Goal: Task Accomplishment & Management: Manage account settings

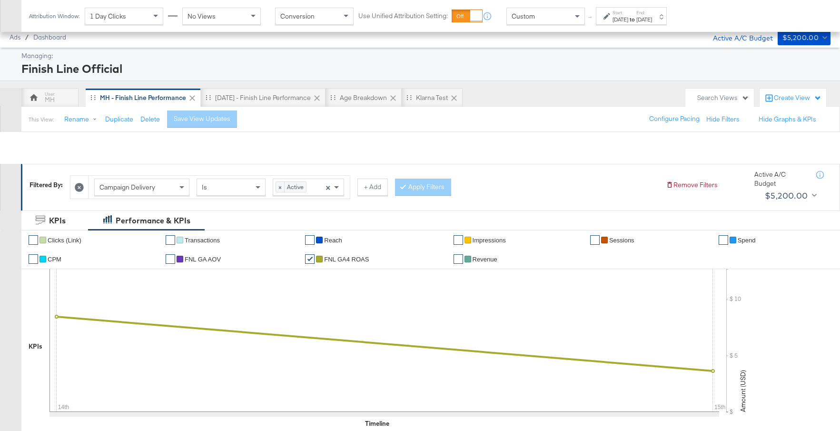
scroll to position [459, 0]
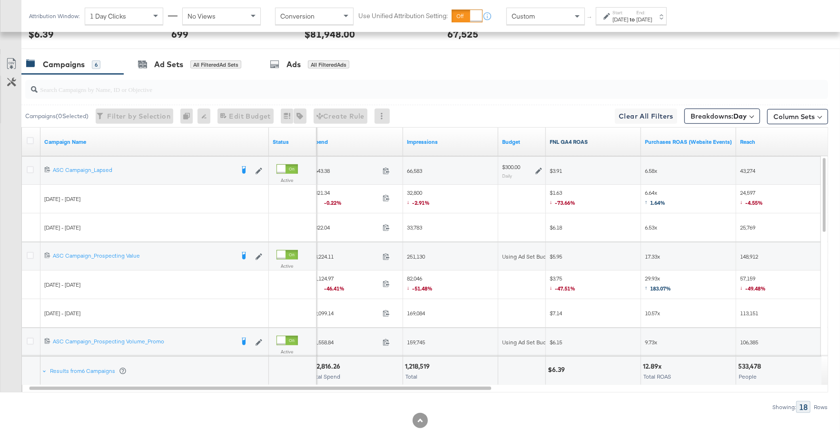
click at [583, 141] on link "FNL GA4 ROAS" at bounding box center [594, 142] width 88 height 8
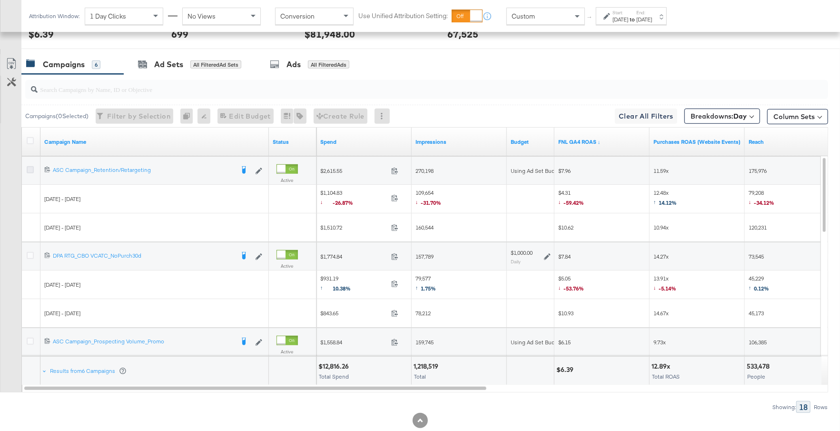
click at [29, 166] on icon at bounding box center [30, 169] width 7 height 7
click at [0, 0] on input "checkbox" at bounding box center [0, 0] width 0 height 0
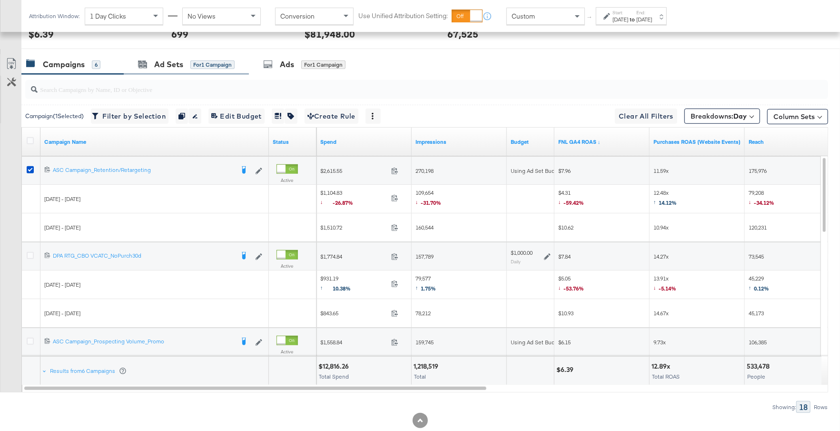
click at [166, 69] on div "Ad Sets for 1 Campaign" at bounding box center [186, 64] width 125 height 20
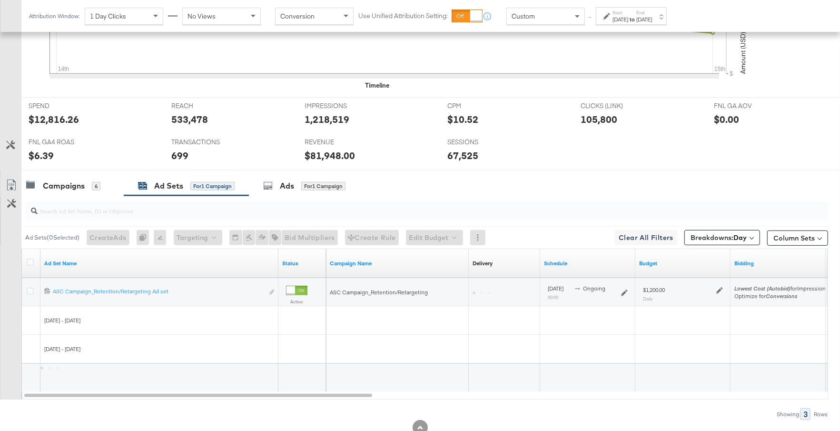
scroll to position [366, 0]
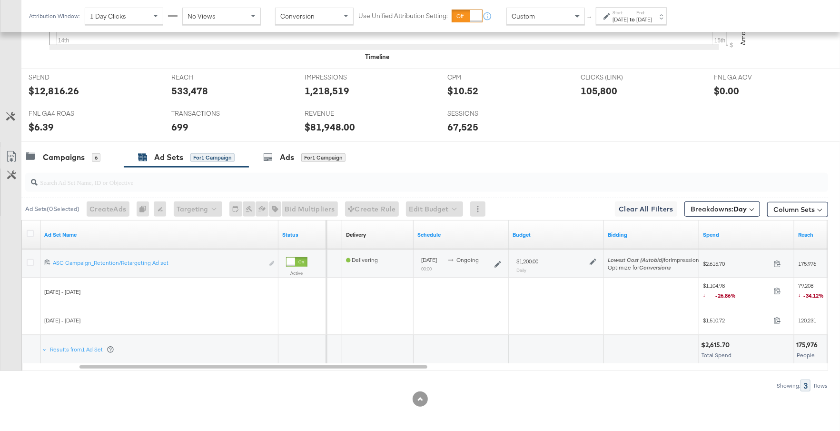
click at [594, 258] on icon at bounding box center [593, 261] width 7 height 7
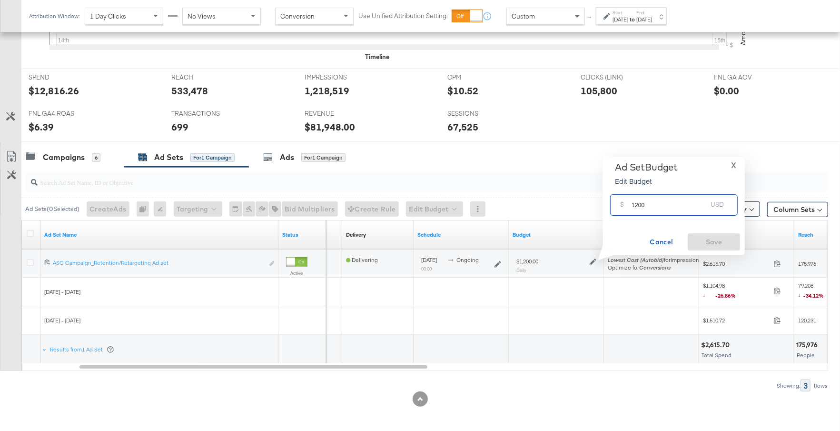
click at [654, 199] on input "1200" at bounding box center [669, 201] width 75 height 20
drag, startPoint x: 652, startPoint y: 207, endPoint x: 623, endPoint y: 207, distance: 28.6
click at [621, 206] on div "$ 1200 USD" at bounding box center [674, 204] width 128 height 21
type input "1800"
click at [697, 245] on span "Save" at bounding box center [714, 242] width 45 height 12
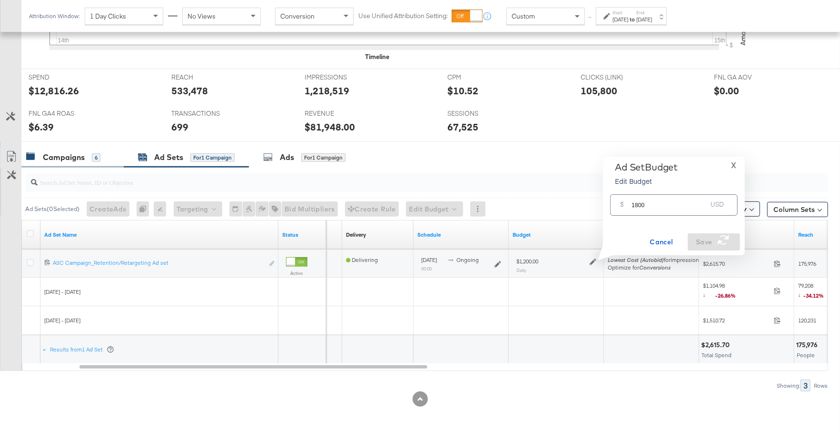
click at [59, 157] on div "Campaigns" at bounding box center [64, 157] width 42 height 11
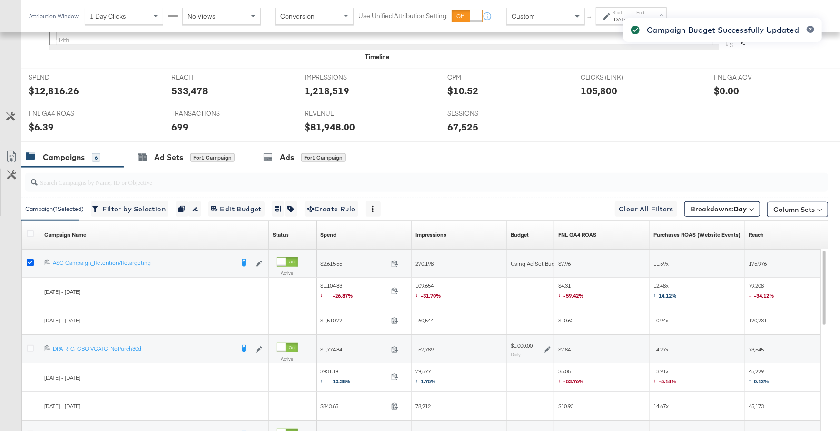
click at [30, 262] on icon at bounding box center [30, 262] width 7 height 7
click at [0, 0] on input "checkbox" at bounding box center [0, 0] width 0 height 0
click at [548, 349] on icon at bounding box center [547, 349] width 7 height 7
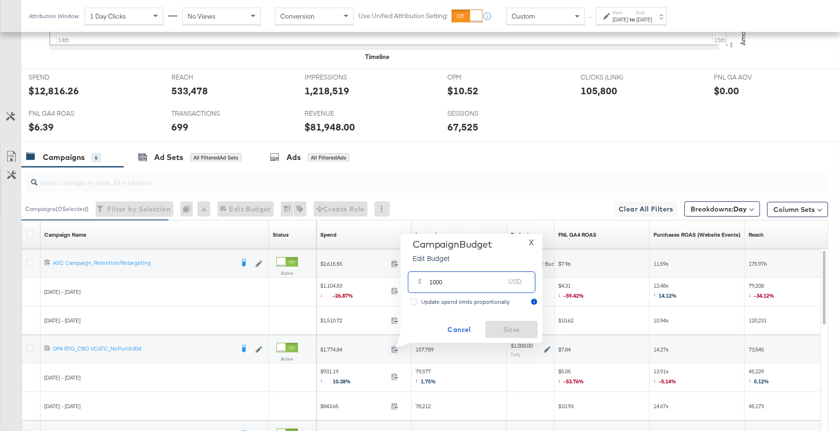
drag, startPoint x: 448, startPoint y: 285, endPoint x: 423, endPoint y: 285, distance: 24.8
click at [423, 285] on div "$ 1000 USD" at bounding box center [472, 281] width 128 height 21
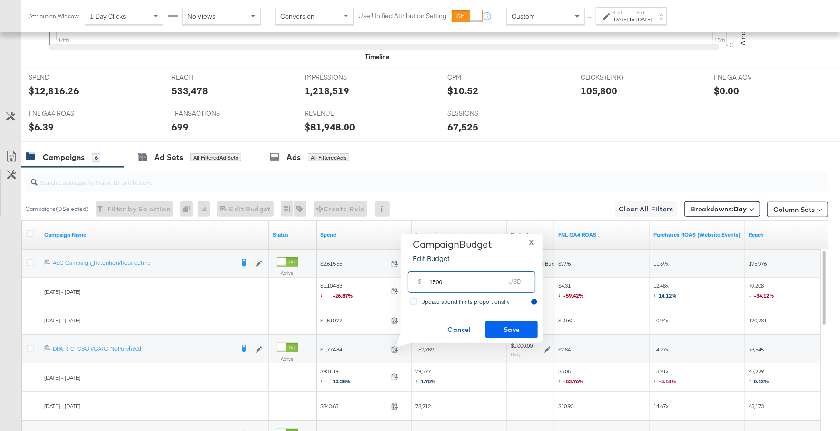
type input "1500"
click at [499, 329] on span "Save" at bounding box center [511, 330] width 45 height 12
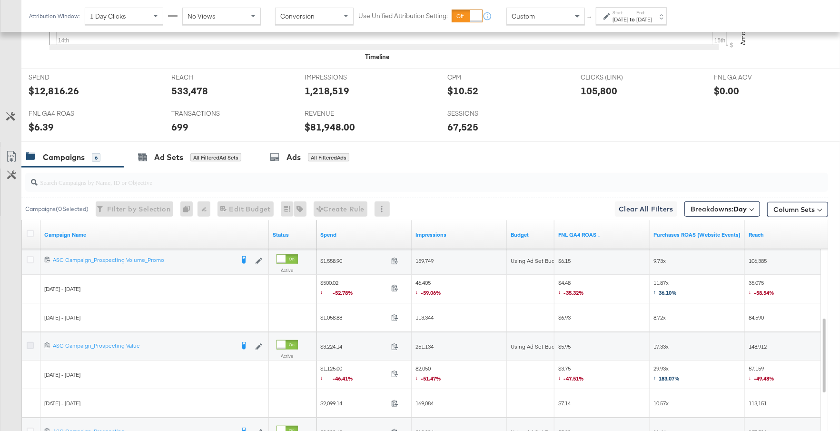
click at [31, 343] on icon at bounding box center [30, 345] width 7 height 7
click at [0, 0] on input "checkbox" at bounding box center [0, 0] width 0 height 0
click at [206, 157] on div "for 1 Campaign" at bounding box center [212, 157] width 44 height 9
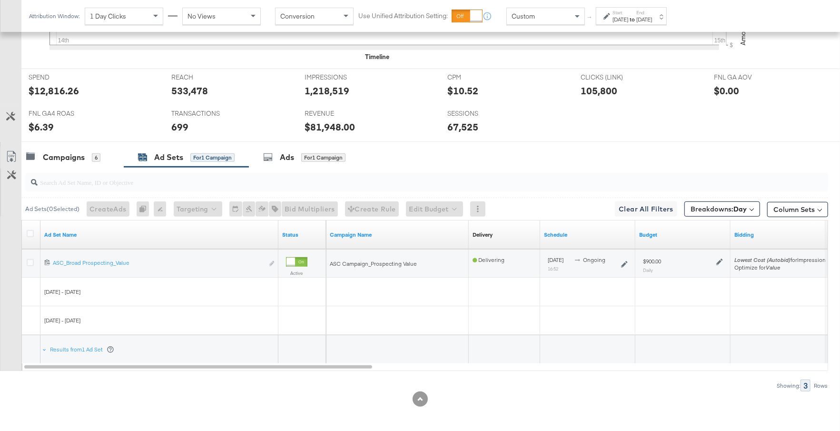
click at [718, 258] on icon at bounding box center [719, 261] width 7 height 7
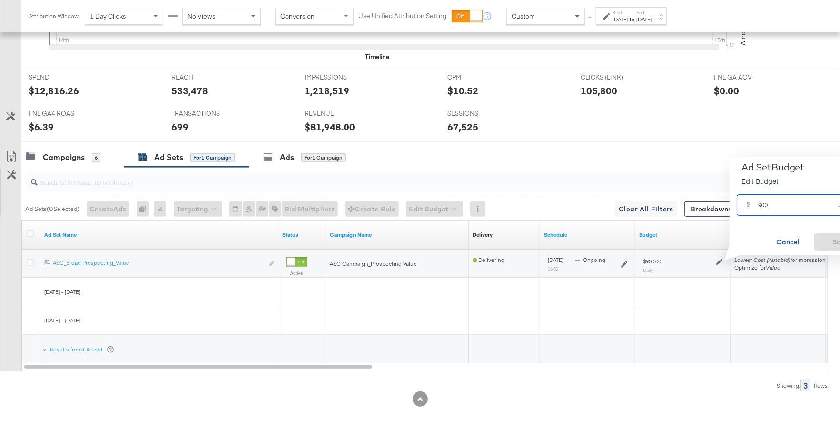
drag, startPoint x: 772, startPoint y: 207, endPoint x: 750, endPoint y: 205, distance: 22.0
click at [750, 205] on div "$ 900 USD" at bounding box center [801, 204] width 128 height 21
type input "700"
click at [833, 245] on span "Save" at bounding box center [840, 242] width 45 height 12
click at [82, 164] on div "Campaigns 6" at bounding box center [72, 157] width 102 height 20
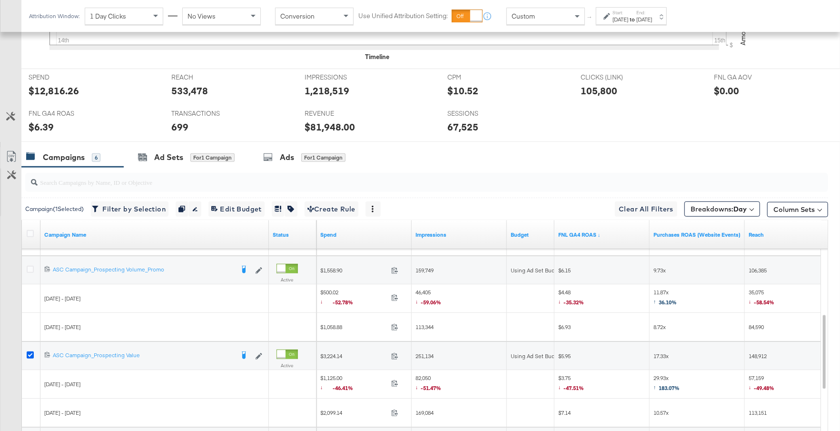
click at [29, 351] on icon at bounding box center [30, 354] width 7 height 7
click at [0, 0] on input "checkbox" at bounding box center [0, 0] width 0 height 0
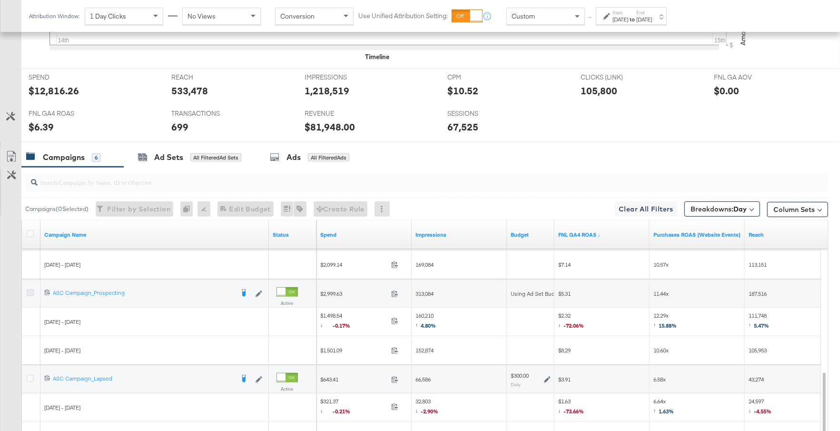
click at [28, 290] on icon at bounding box center [30, 292] width 7 height 7
click at [0, 0] on input "checkbox" at bounding box center [0, 0] width 0 height 0
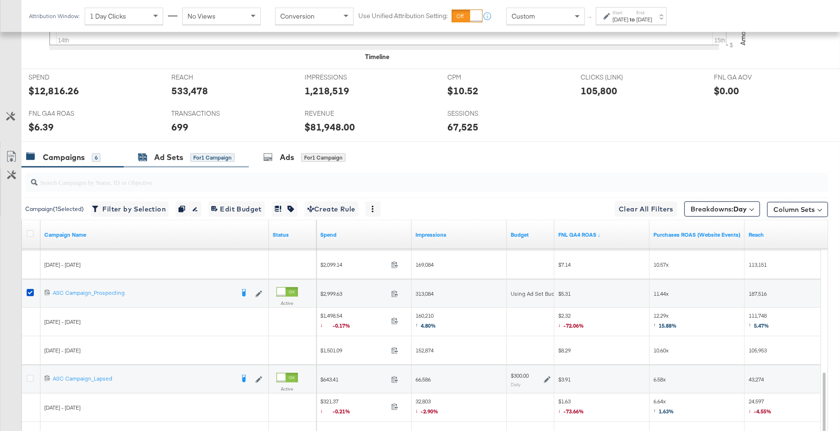
click at [161, 155] on div "Ad Sets" at bounding box center [168, 157] width 29 height 11
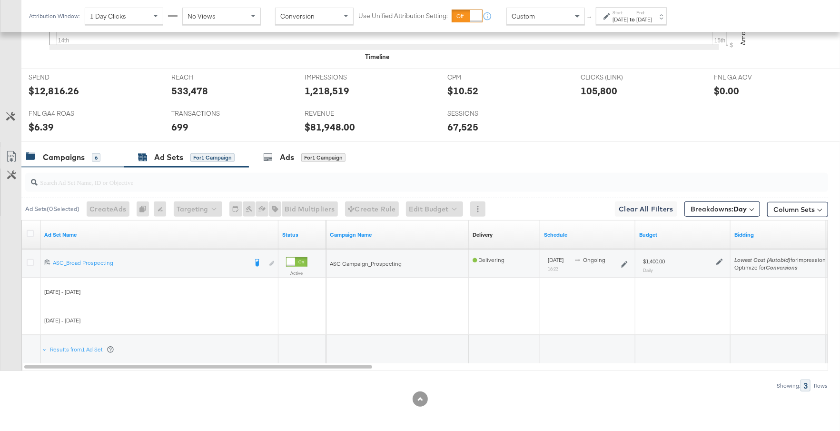
click at [87, 152] on div "Campaigns 6" at bounding box center [63, 157] width 74 height 11
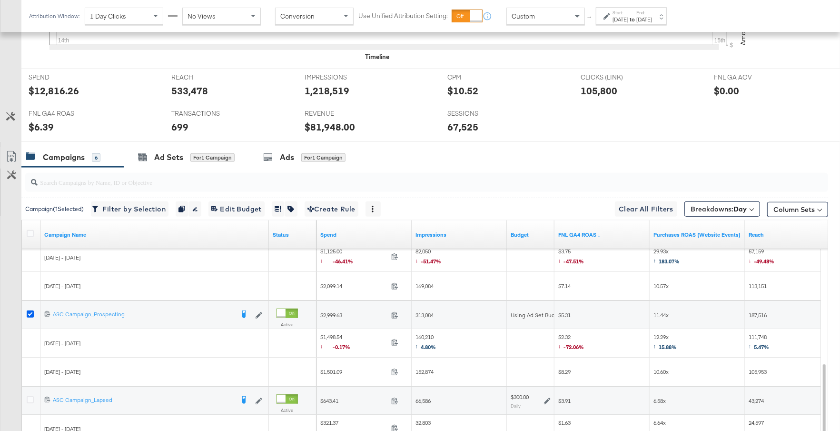
click at [27, 310] on icon at bounding box center [30, 313] width 7 height 7
click at [0, 0] on input "checkbox" at bounding box center [0, 0] width 0 height 0
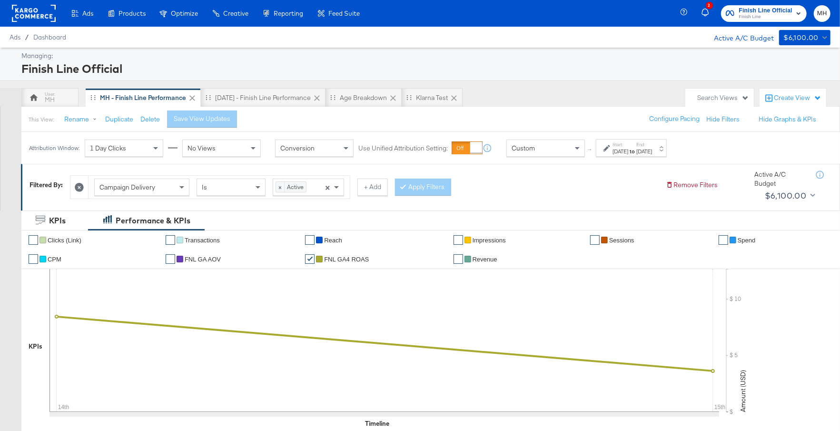
scroll to position [481, 0]
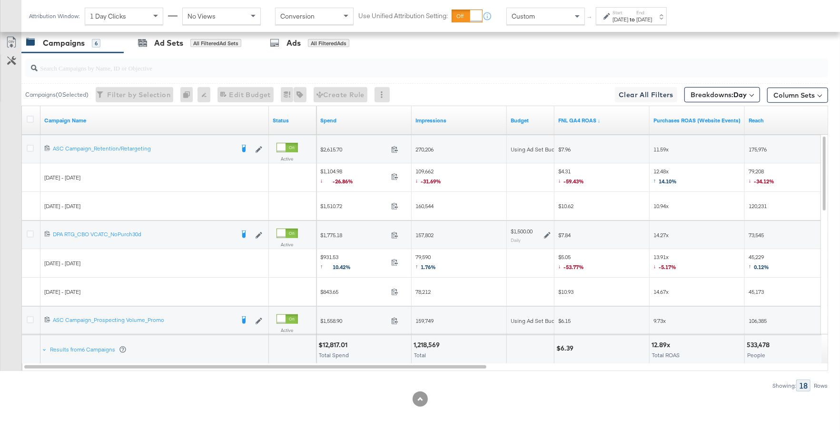
click at [29, 152] on div at bounding box center [32, 149] width 18 height 17
click at [29, 149] on icon at bounding box center [30, 148] width 7 height 7
click at [0, 0] on input "checkbox" at bounding box center [0, 0] width 0 height 0
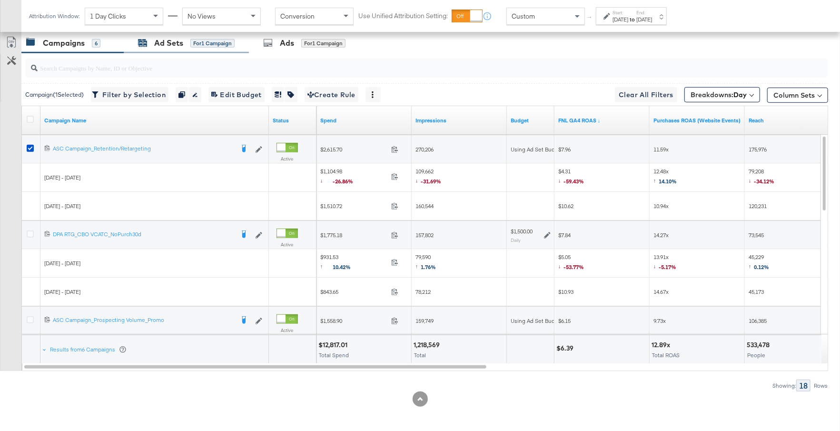
click at [182, 39] on div "Ad Sets" at bounding box center [168, 43] width 29 height 11
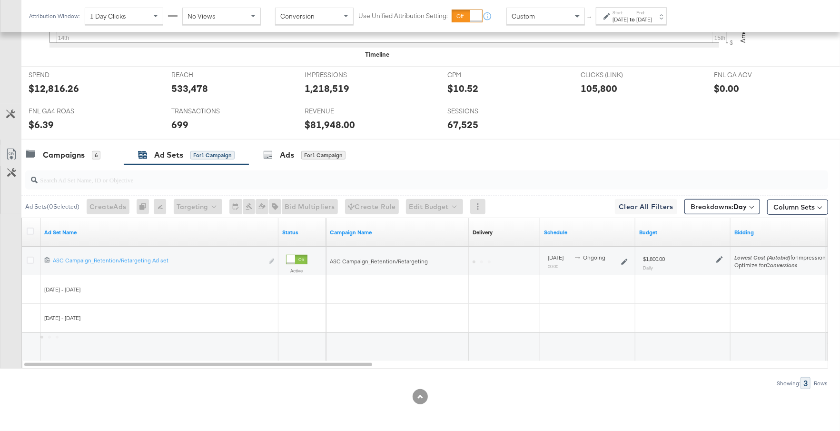
scroll to position [366, 0]
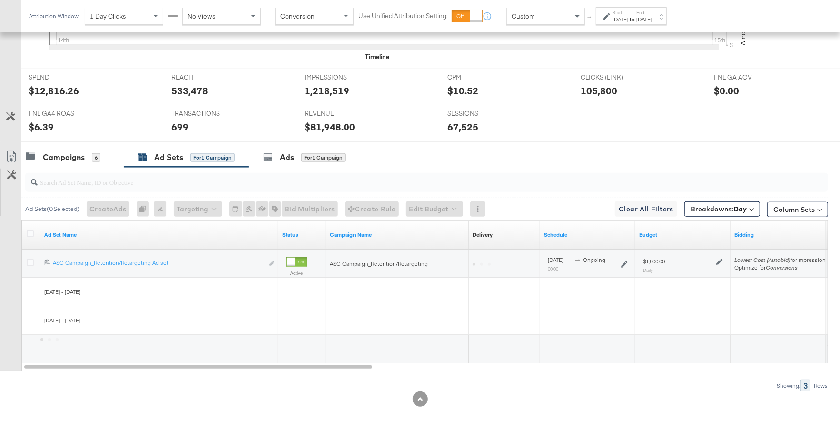
click at [721, 262] on icon at bounding box center [719, 261] width 7 height 7
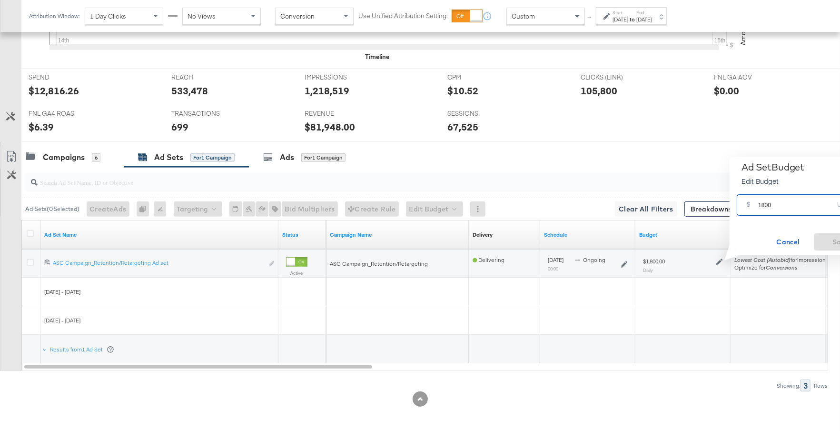
drag, startPoint x: 776, startPoint y: 207, endPoint x: 758, endPoint y: 207, distance: 18.1
click at [758, 207] on input "1800" at bounding box center [795, 201] width 75 height 20
type input "1600"
click at [832, 245] on span "Save" at bounding box center [840, 242] width 45 height 12
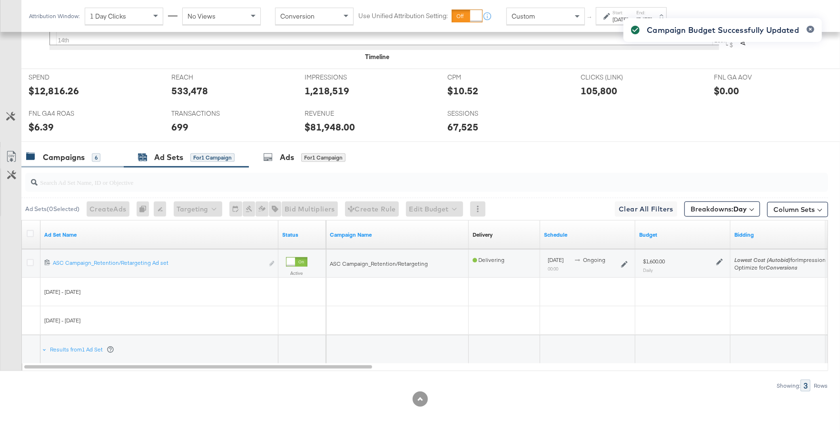
click at [72, 158] on div "Campaigns" at bounding box center [64, 157] width 42 height 11
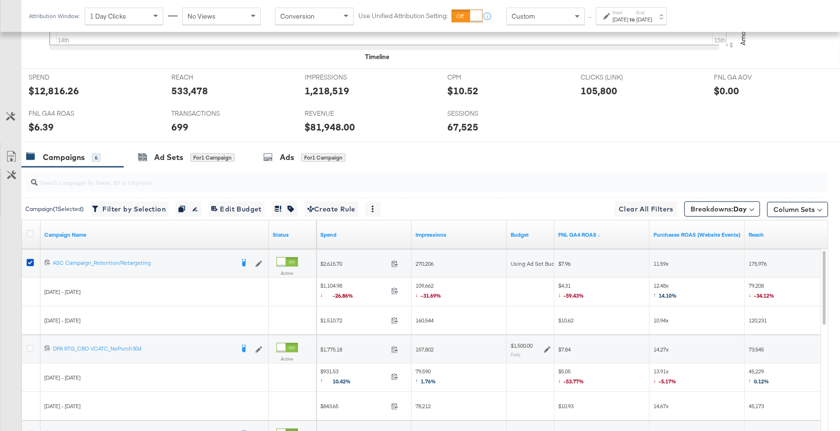
click at [31, 256] on div at bounding box center [32, 263] width 18 height 17
click at [29, 259] on icon at bounding box center [30, 262] width 7 height 7
click at [0, 0] on input "checkbox" at bounding box center [0, 0] width 0 height 0
click at [548, 348] on icon at bounding box center [547, 349] width 7 height 7
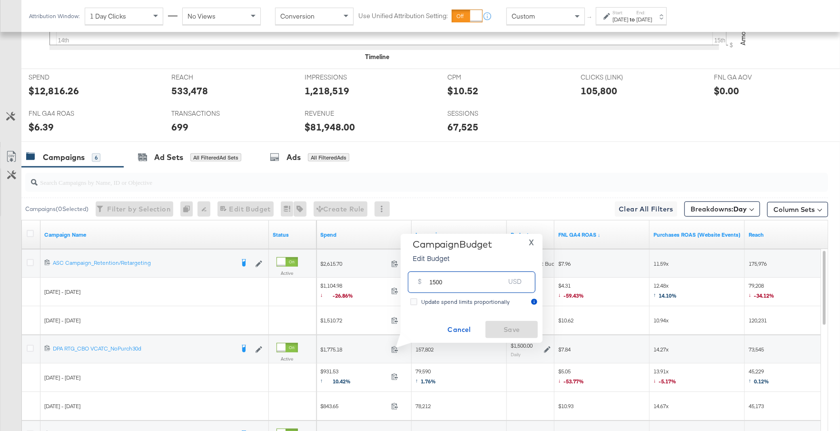
drag, startPoint x: 451, startPoint y: 286, endPoint x: 419, endPoint y: 284, distance: 32.4
click at [419, 284] on div "$ 1500 USD" at bounding box center [472, 281] width 128 height 21
type input "1400"
click at [521, 324] on span "Save" at bounding box center [511, 330] width 45 height 12
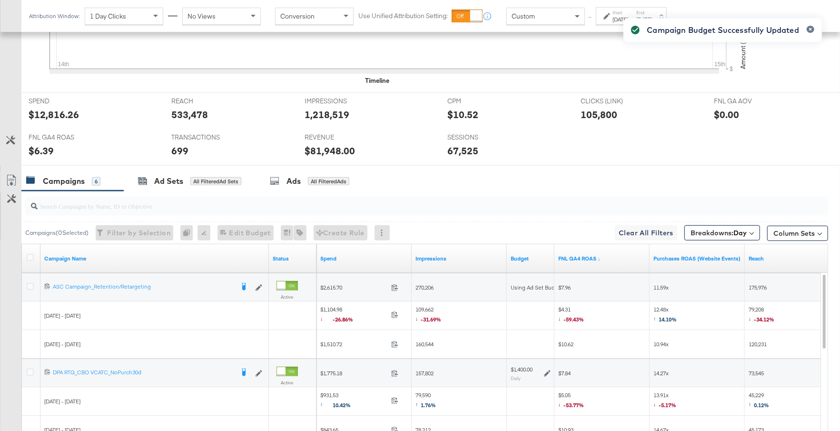
scroll to position [481, 0]
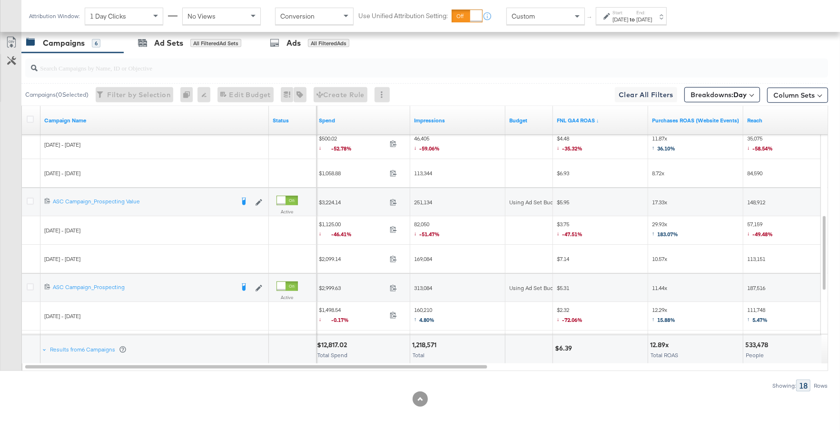
click at [31, 280] on div at bounding box center [32, 287] width 18 height 17
click at [30, 285] on icon at bounding box center [30, 286] width 7 height 7
click at [0, 0] on input "checkbox" at bounding box center [0, 0] width 0 height 0
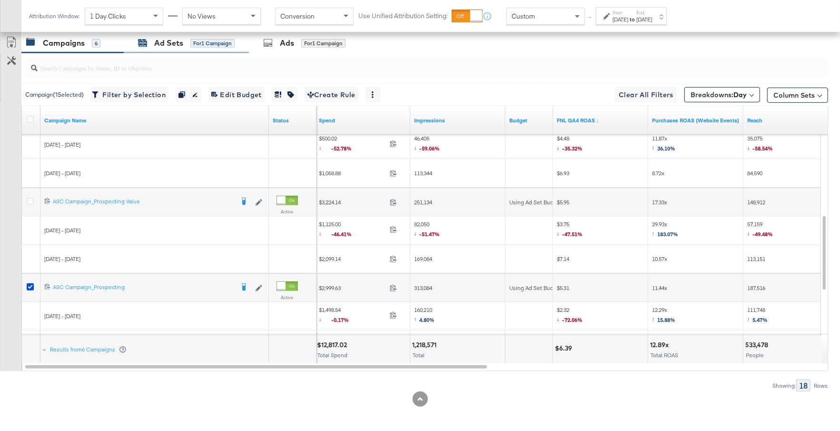
click at [200, 43] on div "for 1 Campaign" at bounding box center [212, 43] width 44 height 9
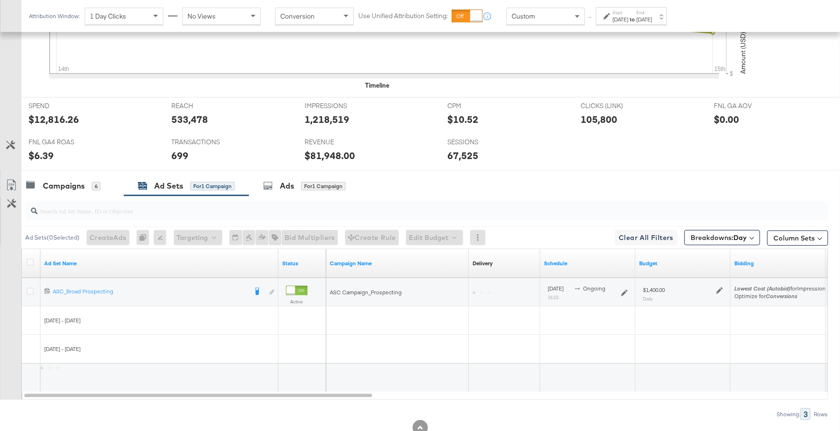
scroll to position [366, 0]
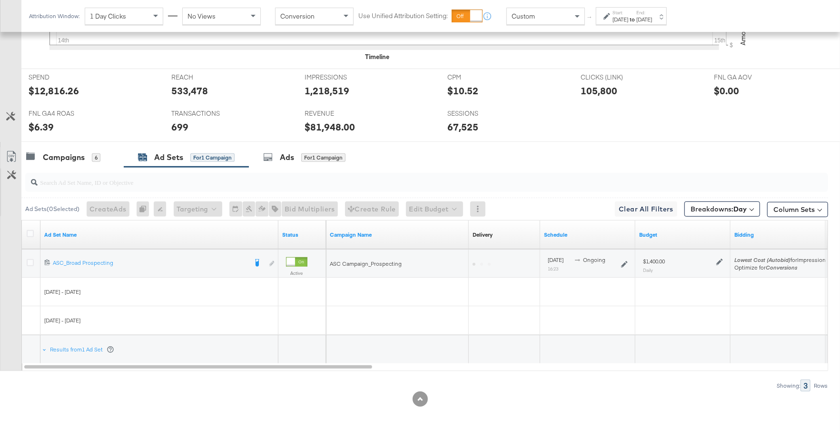
click at [719, 259] on icon at bounding box center [719, 261] width 7 height 7
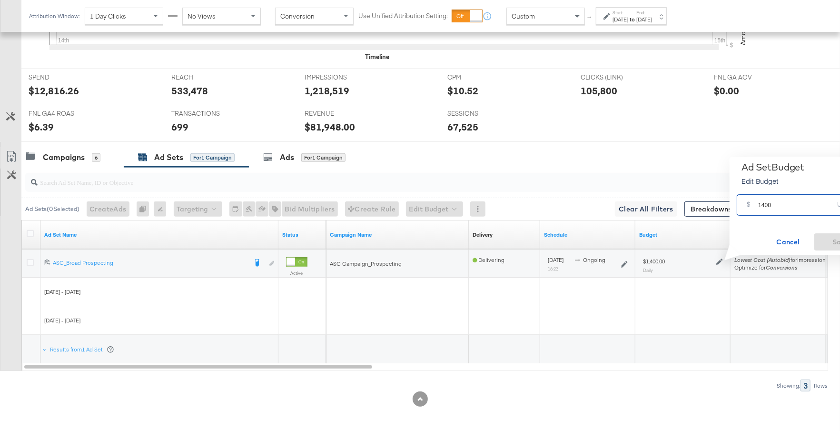
drag, startPoint x: 775, startPoint y: 208, endPoint x: 753, endPoint y: 206, distance: 21.5
click at [753, 206] on div "$ 1400 USD" at bounding box center [801, 204] width 128 height 21
type input "1200"
click at [823, 241] on span "Save" at bounding box center [840, 242] width 45 height 12
click at [67, 160] on div "Campaigns" at bounding box center [64, 157] width 42 height 11
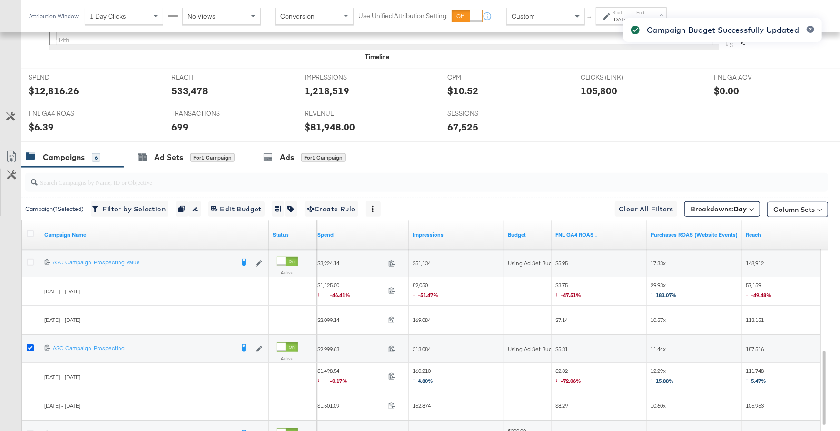
click at [29, 345] on icon at bounding box center [30, 347] width 7 height 7
click at [0, 0] on input "checkbox" at bounding box center [0, 0] width 0 height 0
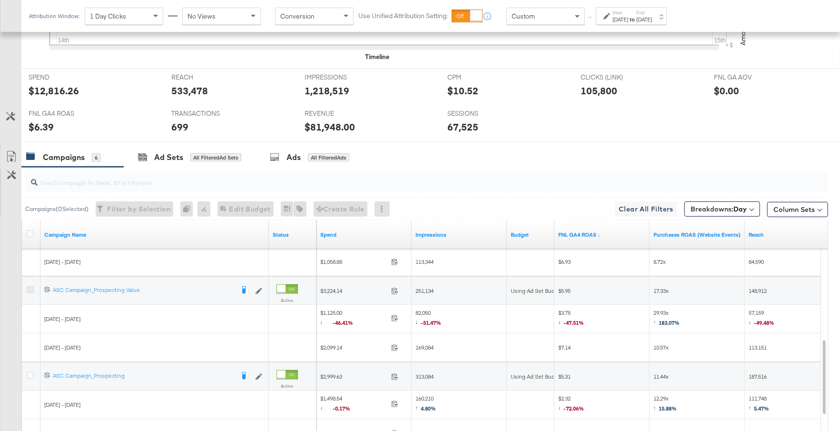
click at [30, 286] on icon at bounding box center [30, 289] width 7 height 7
click at [0, 0] on input "checkbox" at bounding box center [0, 0] width 0 height 0
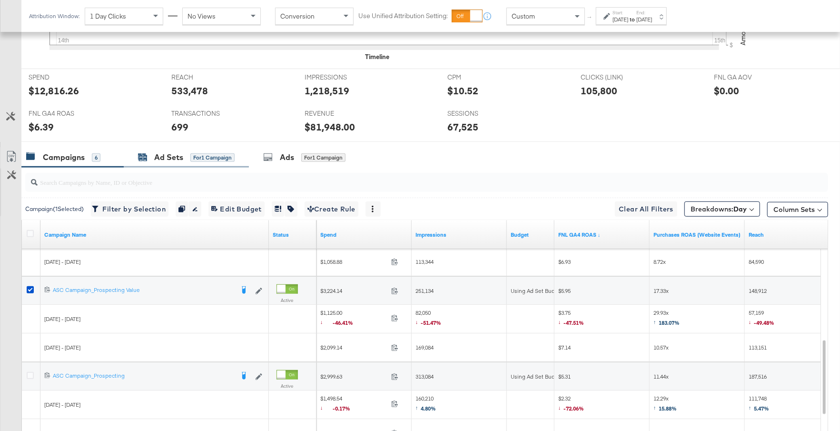
click at [188, 156] on div "Ad Sets for 1 Campaign" at bounding box center [186, 157] width 97 height 11
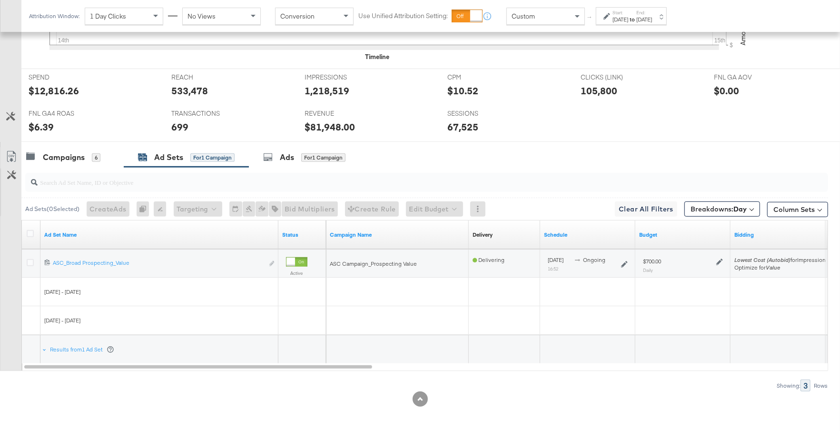
click at [723, 257] on div "$700.00 Daily" at bounding box center [683, 264] width 88 height 23
click at [720, 259] on icon at bounding box center [719, 261] width 7 height 7
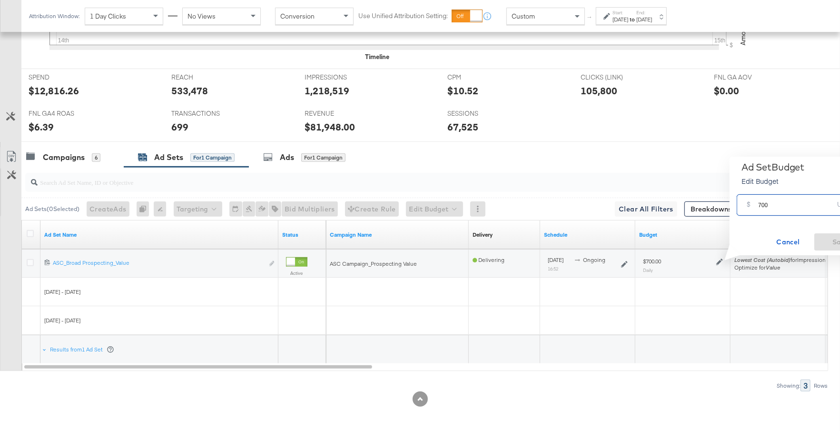
drag, startPoint x: 768, startPoint y: 209, endPoint x: 754, endPoint y: 209, distance: 13.3
click at [754, 209] on div "$ 700 USD" at bounding box center [801, 204] width 128 height 21
type input "600"
click at [838, 240] on span "Save" at bounding box center [840, 242] width 45 height 12
click at [88, 152] on div "Campaigns 6" at bounding box center [63, 157] width 74 height 11
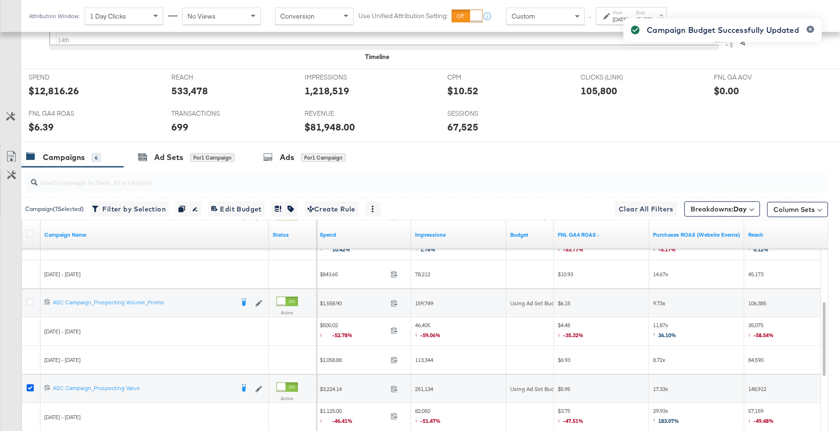
click at [30, 386] on icon at bounding box center [30, 387] width 7 height 7
click at [0, 0] on input "checkbox" at bounding box center [0, 0] width 0 height 0
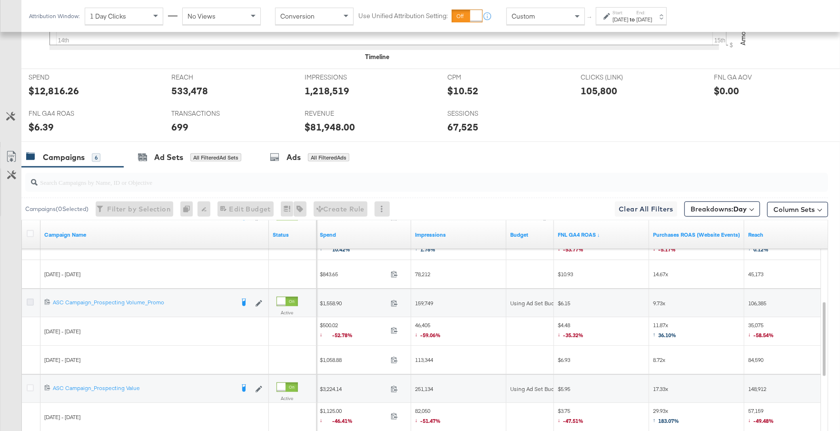
click at [30, 300] on icon at bounding box center [30, 301] width 7 height 7
click at [0, 0] on input "checkbox" at bounding box center [0, 0] width 0 height 0
click at [164, 161] on div "Ad Sets for 1 Campaign" at bounding box center [186, 157] width 125 height 20
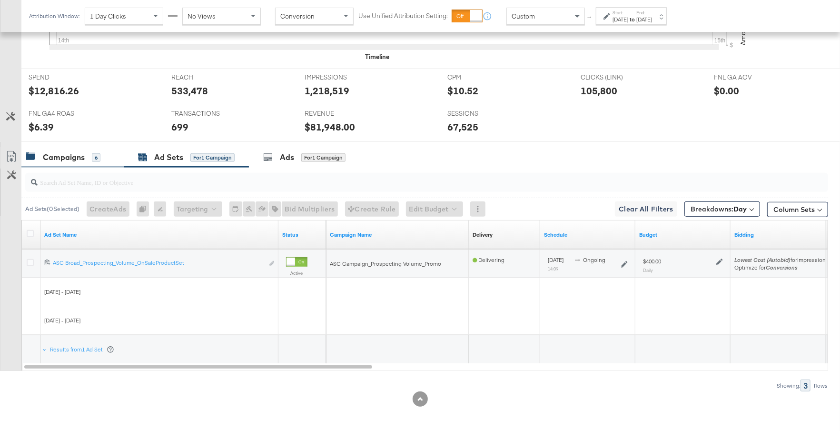
click at [59, 154] on div "Campaigns" at bounding box center [64, 157] width 42 height 11
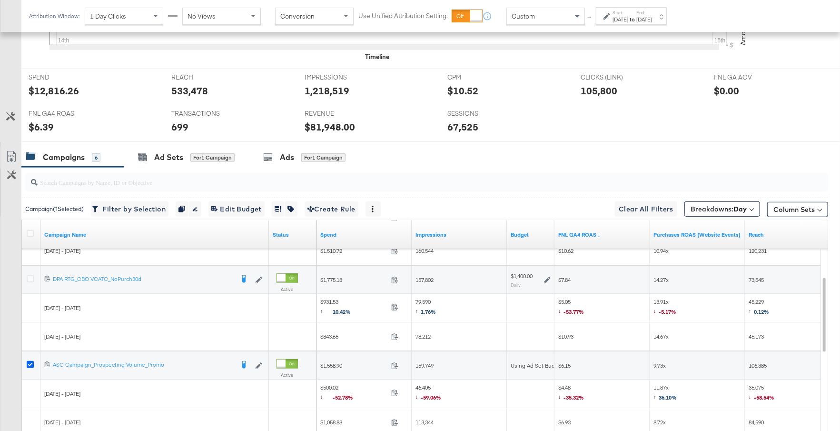
click at [29, 361] on icon at bounding box center [30, 364] width 7 height 7
click at [0, 0] on input "checkbox" at bounding box center [0, 0] width 0 height 0
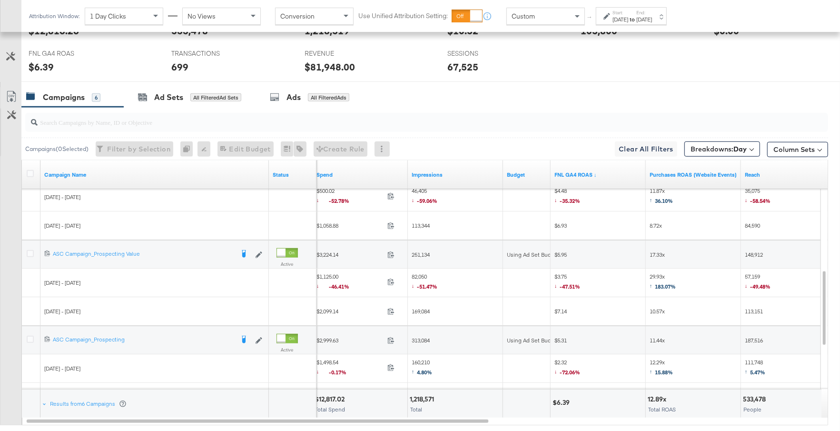
scroll to position [0, 0]
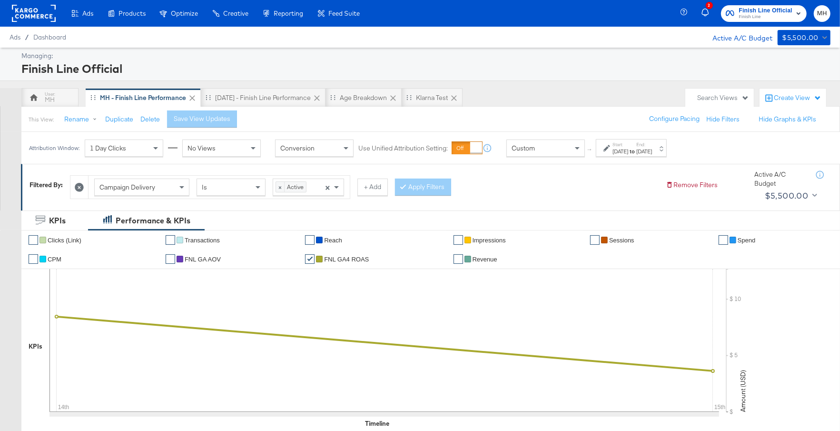
click at [772, 16] on span "Finish Line" at bounding box center [765, 17] width 53 height 8
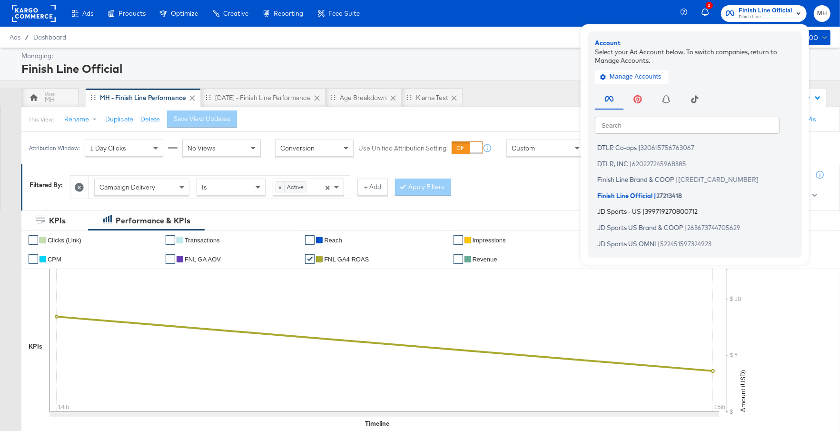
click at [640, 209] on span "JD Sports - US" at bounding box center [619, 212] width 44 height 8
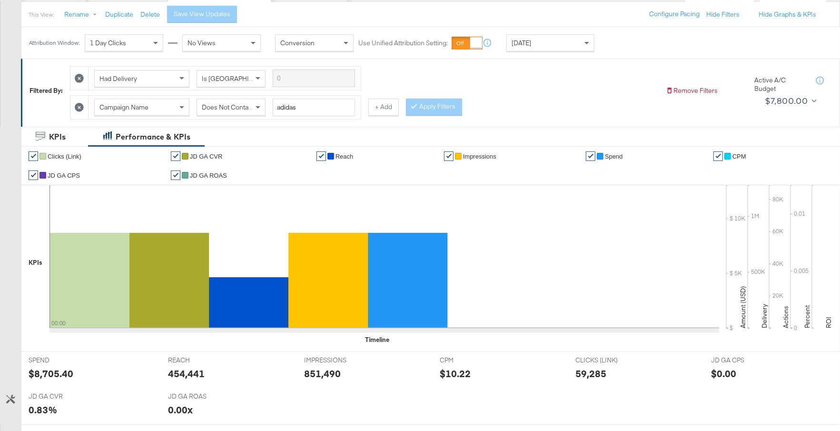
scroll to position [15, 0]
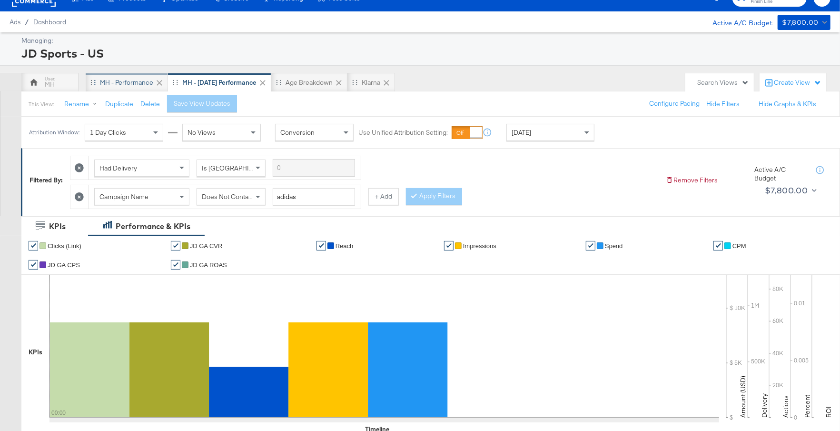
click at [144, 82] on div "MH - Performance" at bounding box center [126, 82] width 53 height 9
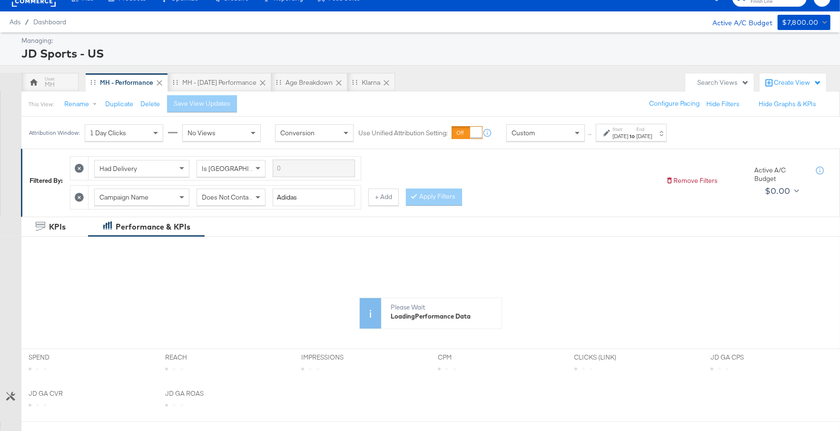
click at [652, 135] on div "Sep 13th 2025" at bounding box center [644, 136] width 16 height 8
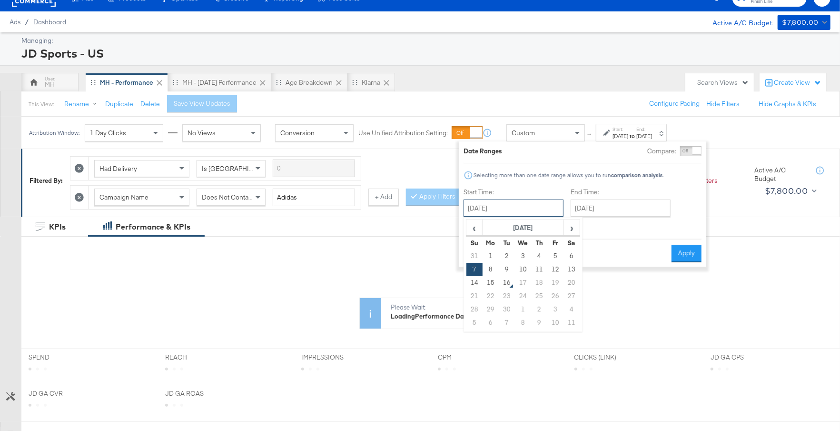
click at [529, 215] on input "September 7th 2025" at bounding box center [514, 207] width 100 height 17
click at [473, 285] on td "14" at bounding box center [474, 282] width 16 height 13
type input "September 14th 2025"
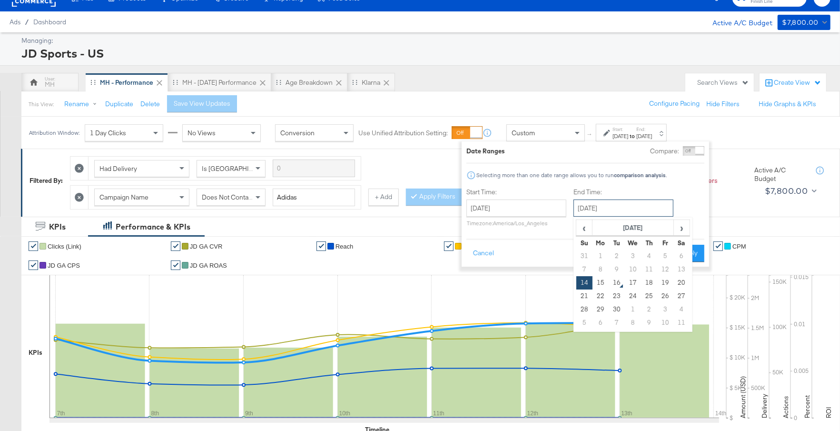
click at [605, 201] on input "September 14th 2025" at bounding box center [624, 207] width 100 height 17
click at [600, 281] on td "15" at bounding box center [601, 282] width 16 height 13
type input "September 15th 2025"
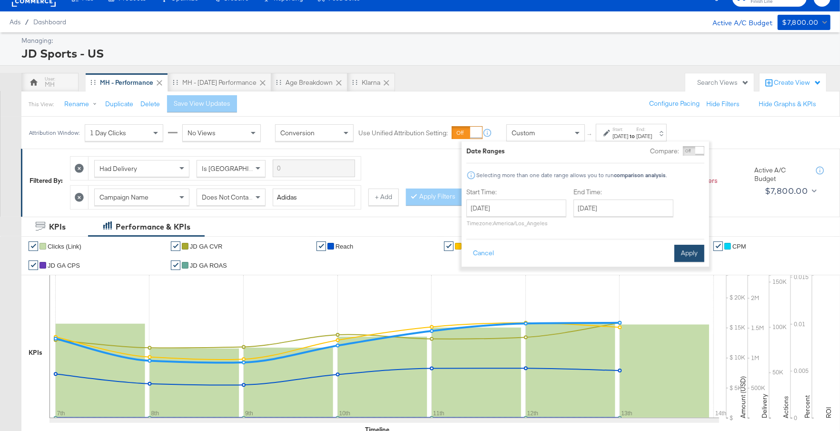
click at [682, 257] on button "Apply" at bounding box center [689, 253] width 30 height 17
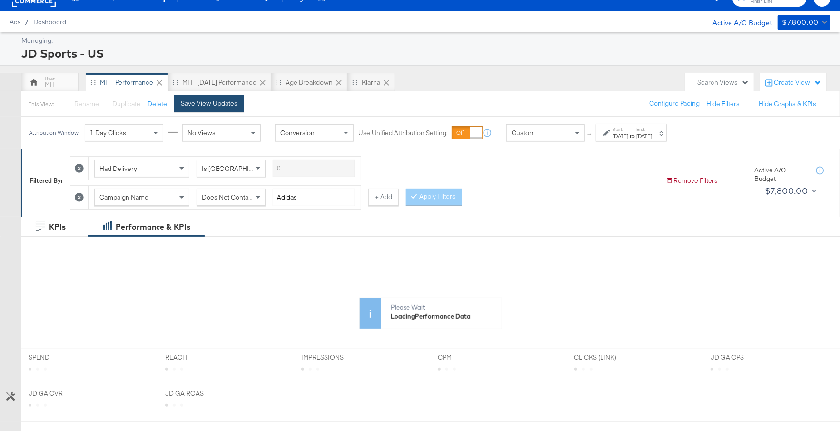
click at [229, 105] on div "Save View Updates" at bounding box center [209, 103] width 57 height 9
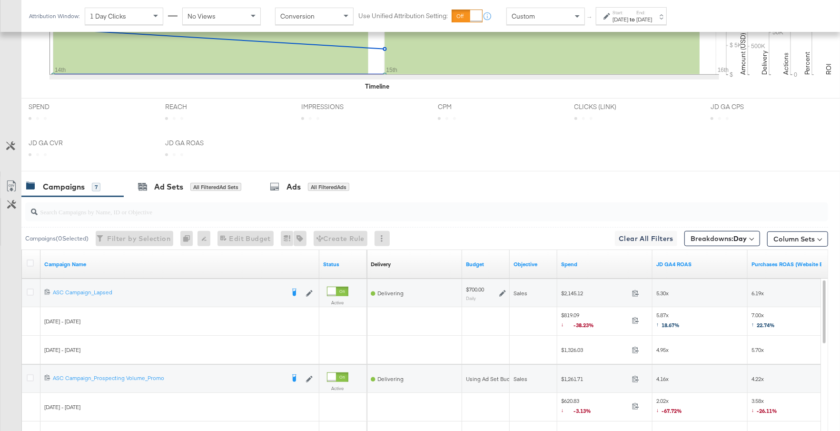
scroll to position [501, 0]
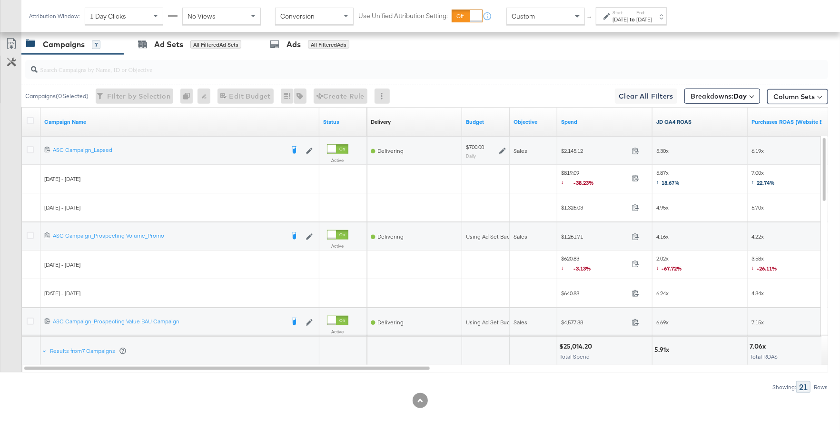
click at [712, 118] on link "JD GA4 ROAS" at bounding box center [700, 122] width 88 height 8
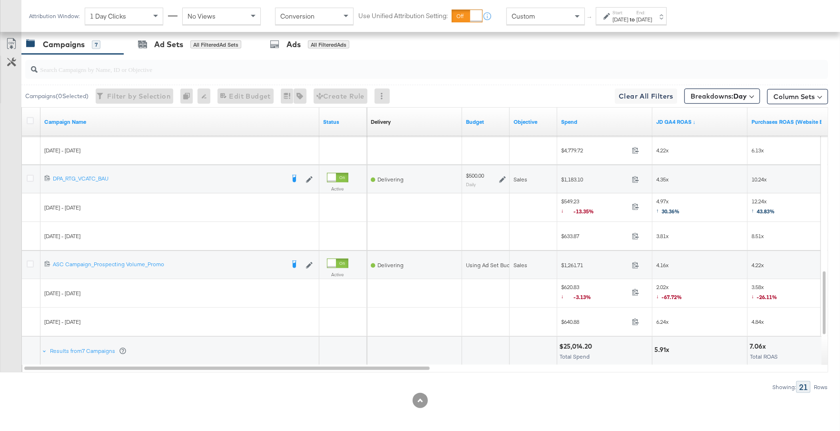
scroll to position [501, 0]
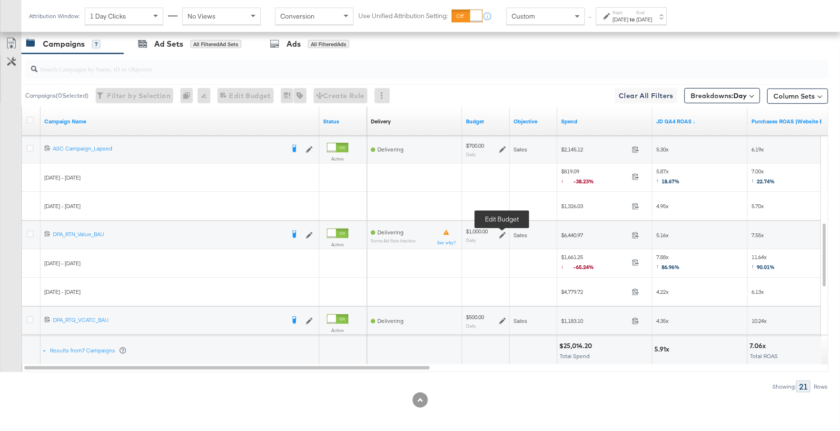
click at [504, 232] on icon at bounding box center [502, 235] width 7 height 7
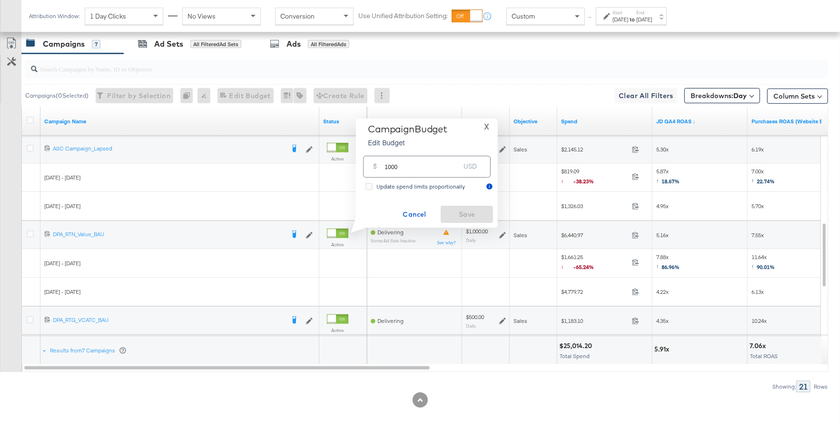
click at [487, 129] on span "X" at bounding box center [486, 126] width 5 height 13
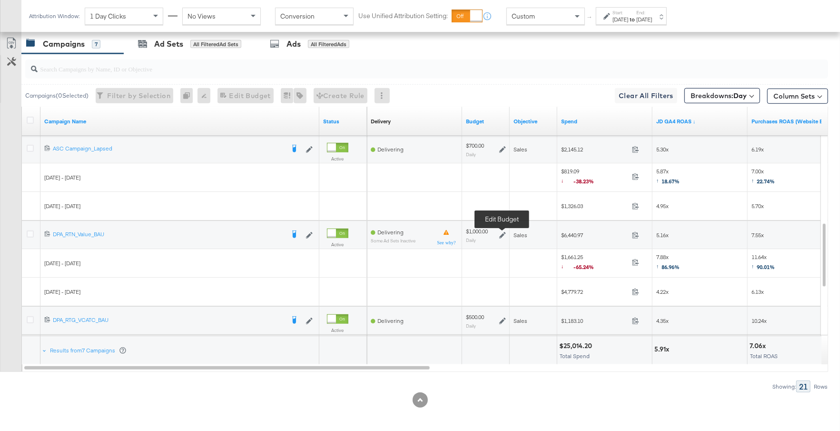
click at [500, 232] on icon at bounding box center [502, 235] width 7 height 7
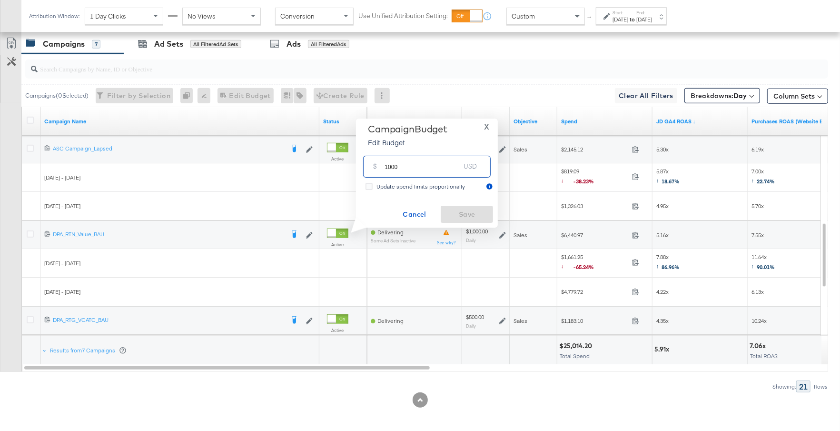
drag, startPoint x: 402, startPoint y: 170, endPoint x: 382, endPoint y: 168, distance: 19.7
click at [382, 168] on div "$ 1000 USD" at bounding box center [427, 166] width 128 height 21
type input "700"
click at [466, 214] on span "Save" at bounding box center [467, 214] width 45 height 12
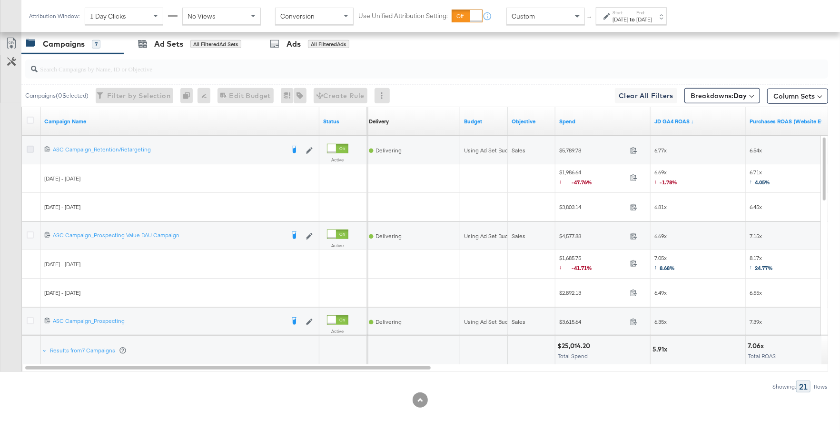
click at [28, 146] on icon at bounding box center [30, 149] width 7 height 7
click at [0, 0] on input "checkbox" at bounding box center [0, 0] width 0 height 0
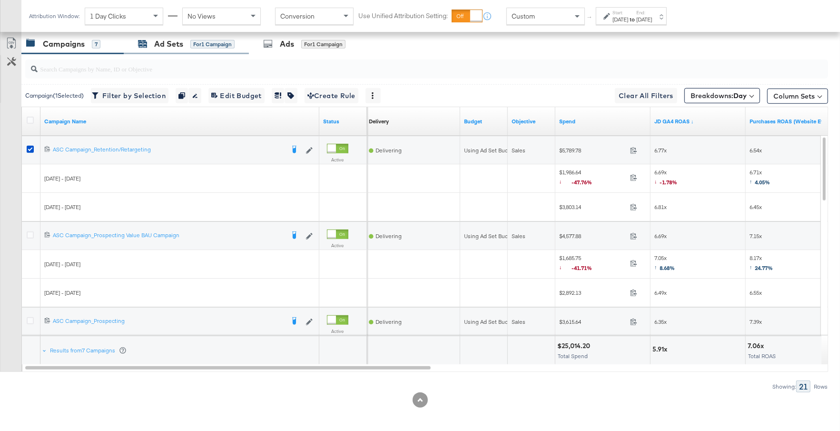
click at [180, 43] on div "Ad Sets" at bounding box center [168, 44] width 29 height 11
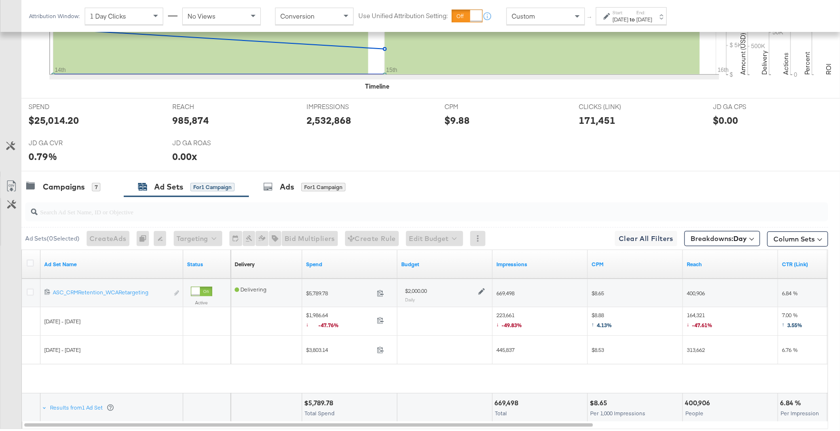
scroll to position [387, 0]
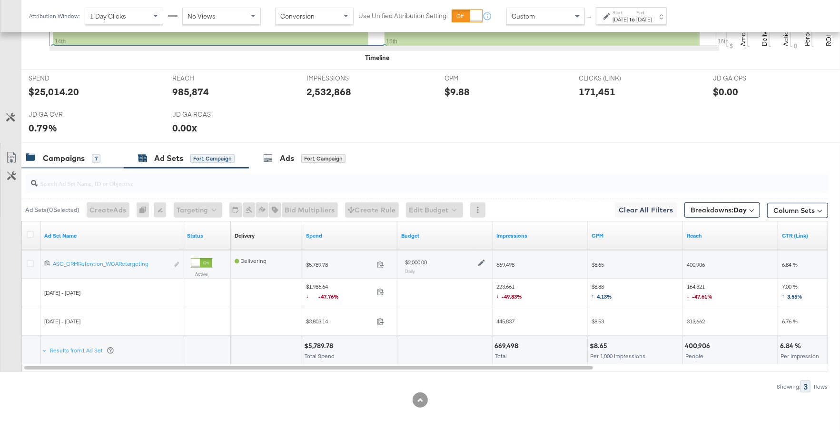
click at [62, 153] on div "Campaigns" at bounding box center [64, 158] width 42 height 11
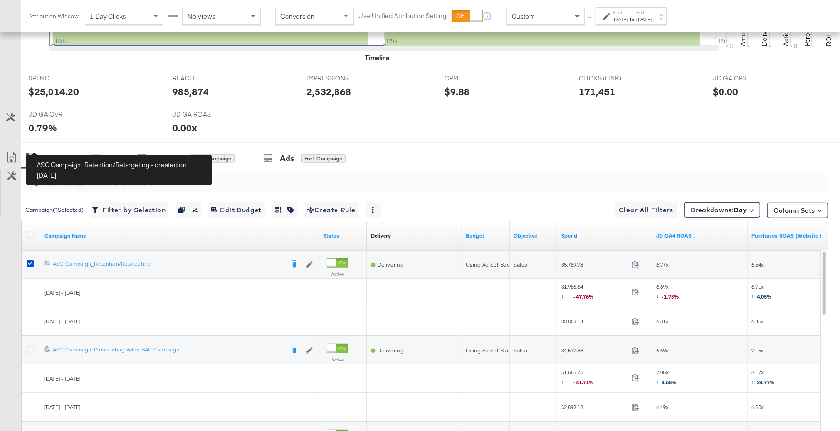
scroll to position [501, 0]
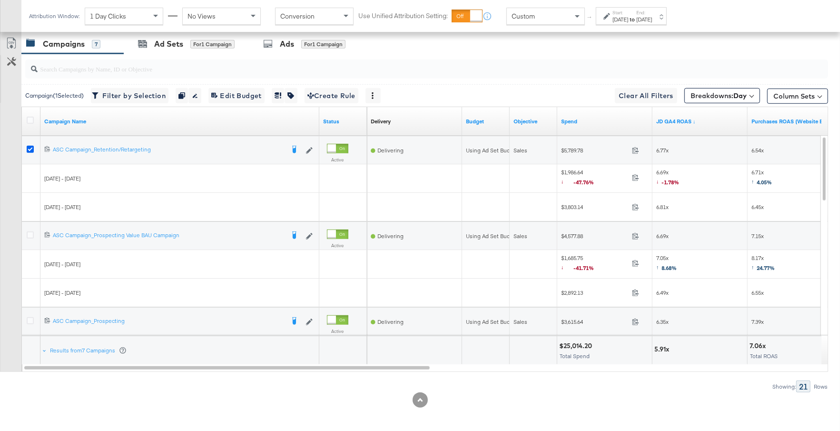
click at [28, 146] on icon at bounding box center [30, 149] width 7 height 7
click at [0, 0] on input "checkbox" at bounding box center [0, 0] width 0 height 0
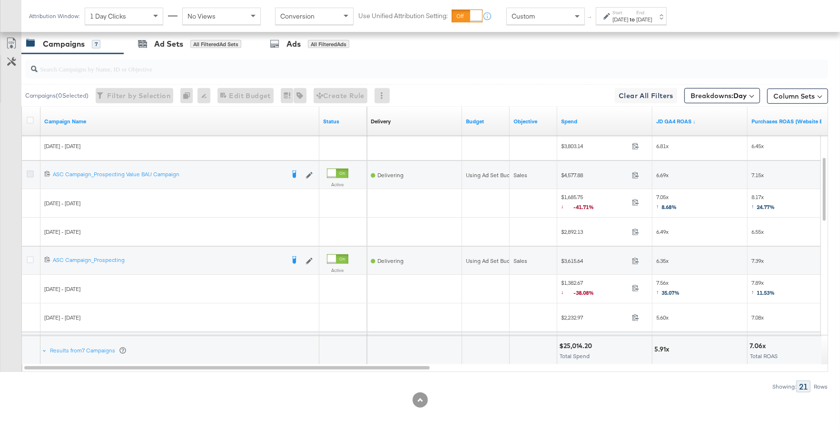
click at [29, 171] on icon at bounding box center [30, 173] width 7 height 7
click at [0, 0] on input "checkbox" at bounding box center [0, 0] width 0 height 0
click at [29, 257] on icon at bounding box center [30, 259] width 7 height 7
click at [0, 0] on input "checkbox" at bounding box center [0, 0] width 0 height 0
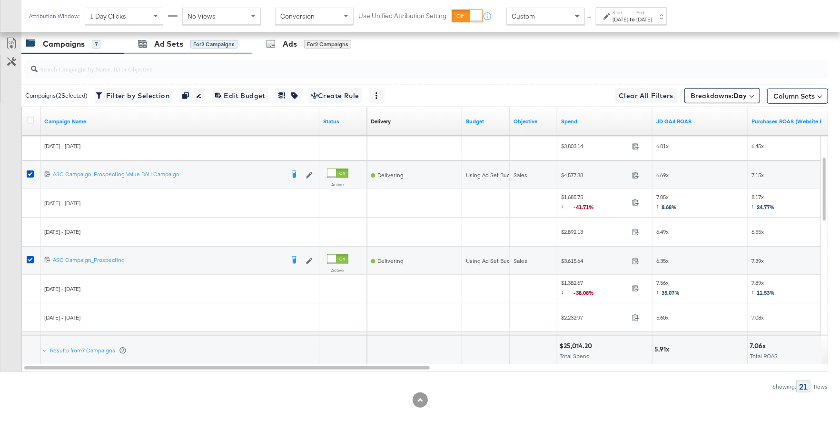
click at [198, 35] on div "Ad Sets for 2 Campaigns" at bounding box center [188, 44] width 128 height 20
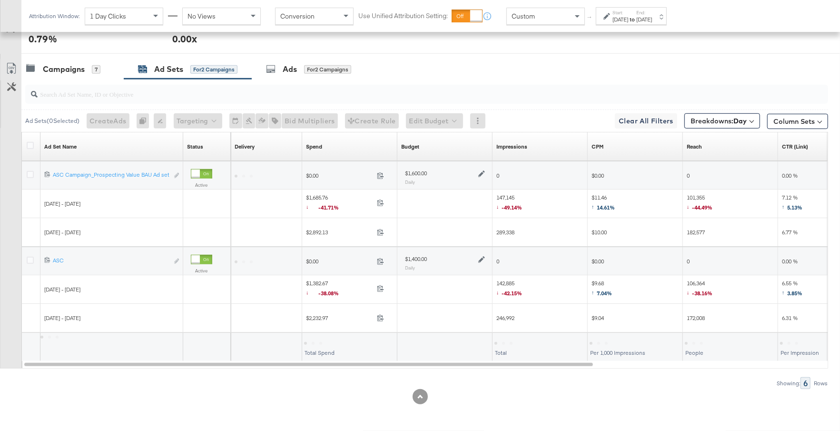
scroll to position [473, 0]
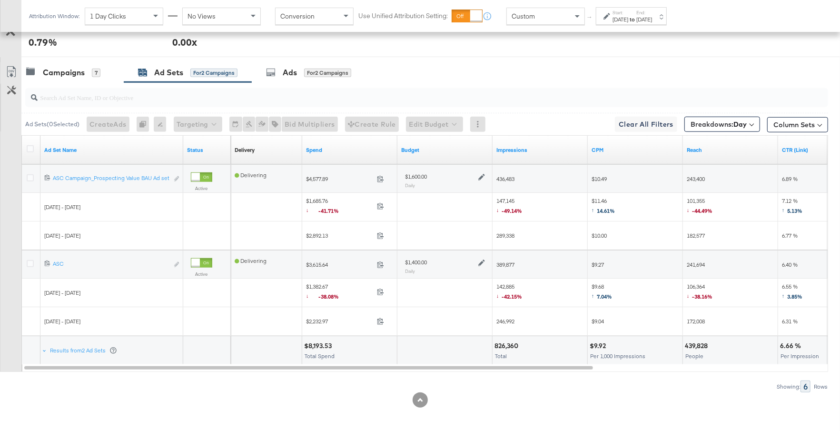
click at [60, 84] on input "search" at bounding box center [397, 93] width 718 height 19
click at [63, 62] on div "Campaigns 7" at bounding box center [72, 72] width 102 height 20
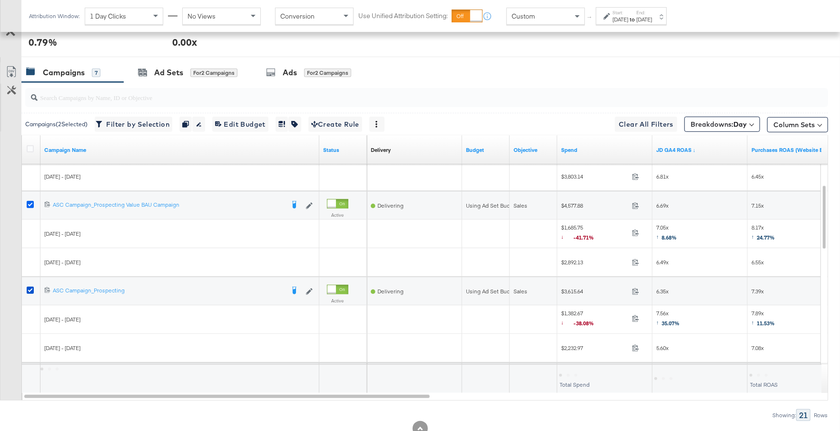
click at [31, 202] on icon at bounding box center [30, 204] width 7 height 7
click at [0, 0] on input "checkbox" at bounding box center [0, 0] width 0 height 0
click at [31, 288] on icon at bounding box center [30, 290] width 7 height 7
click at [0, 0] on input "checkbox" at bounding box center [0, 0] width 0 height 0
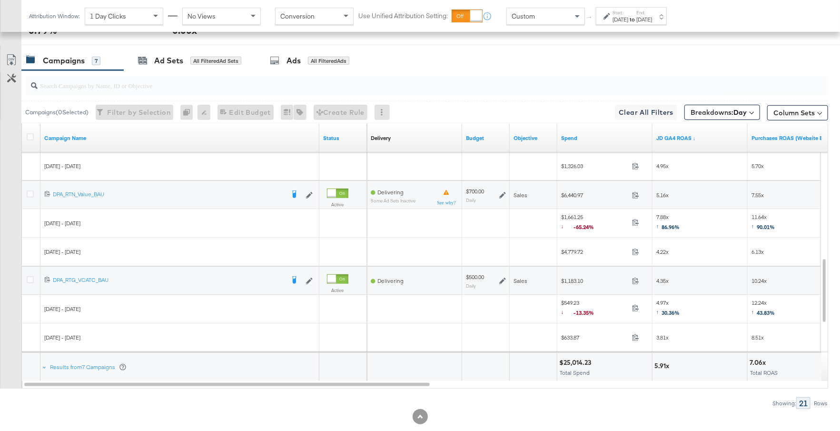
scroll to position [501, 0]
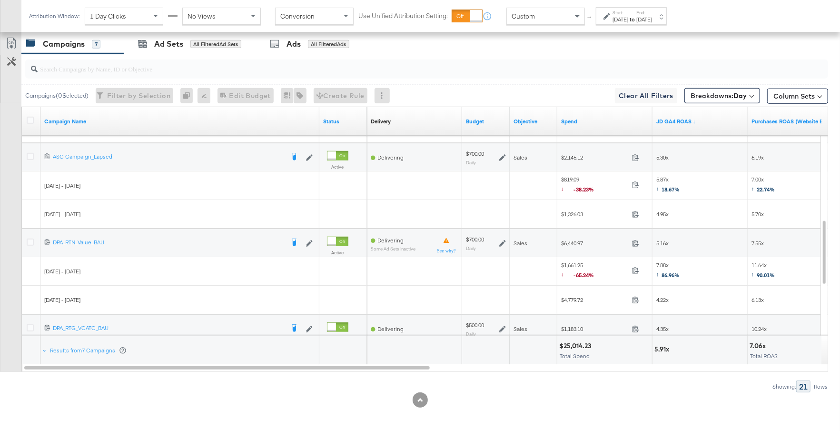
click at [501, 154] on icon at bounding box center [502, 157] width 7 height 7
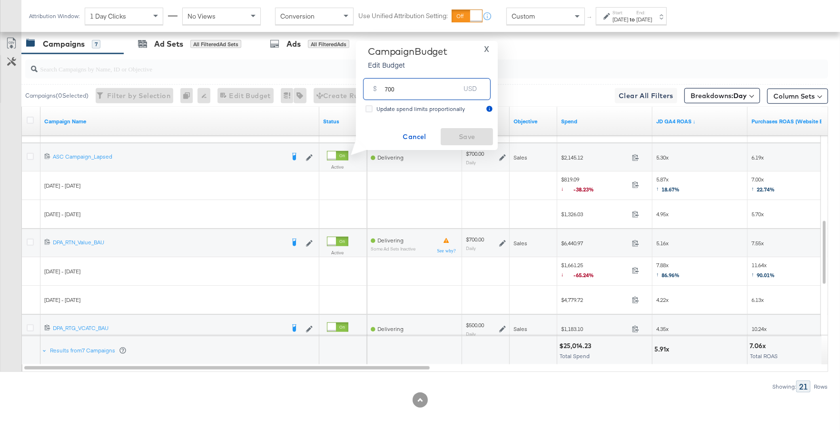
drag, startPoint x: 404, startPoint y: 88, endPoint x: 380, endPoint y: 88, distance: 24.3
click at [380, 88] on div "$ 700 USD" at bounding box center [427, 88] width 128 height 21
type input "400"
click at [489, 134] on span "Save" at bounding box center [467, 137] width 45 height 12
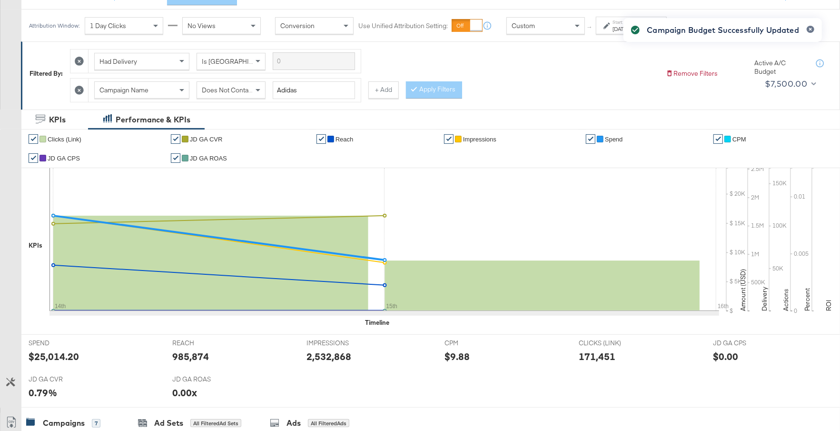
scroll to position [0, 0]
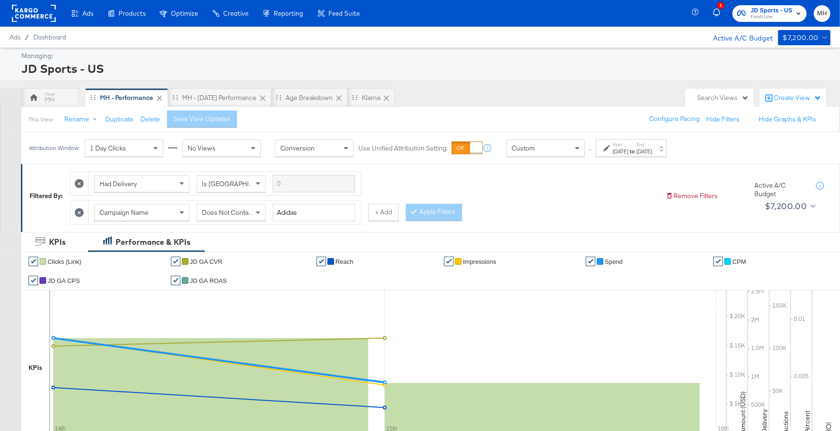
click at [792, 10] on span "JD Sports - US" at bounding box center [772, 11] width 42 height 10
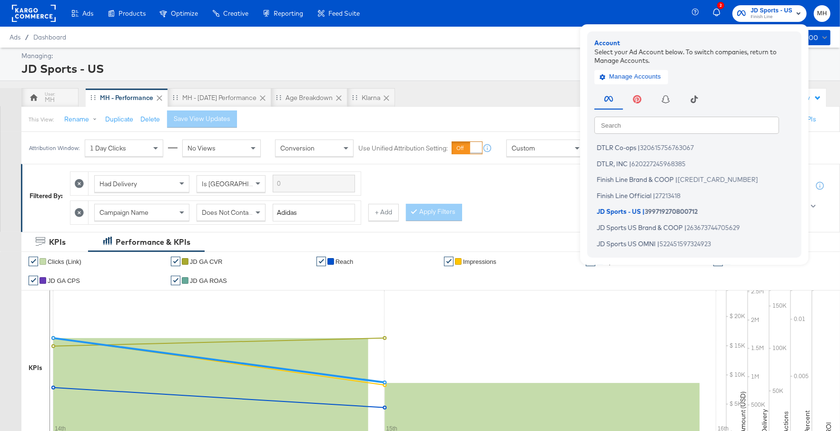
click at [35, 15] on rect at bounding box center [34, 13] width 44 height 17
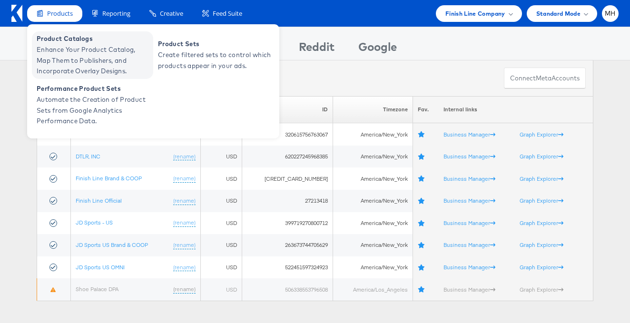
click at [81, 52] on span "Enhance Your Product Catalog, Map Them to Publishers, and Incorporate Overlay D…" at bounding box center [94, 60] width 114 height 32
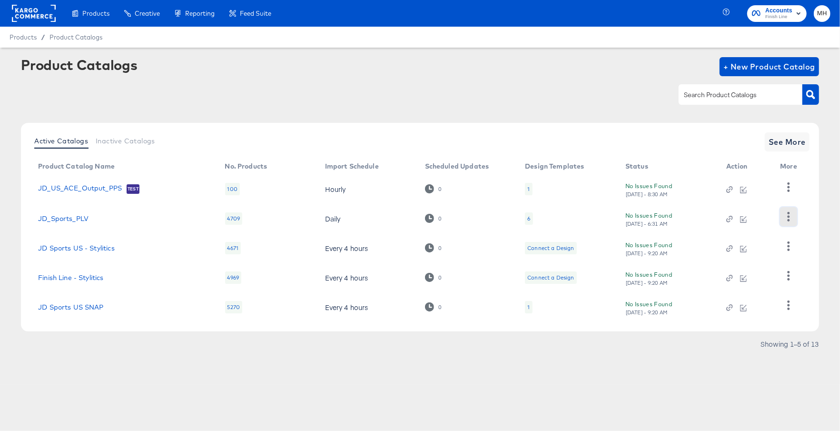
click at [784, 211] on button "button" at bounding box center [788, 216] width 17 height 19
click at [740, 250] on div "HUD Checks (Internal)" at bounding box center [749, 251] width 95 height 15
click at [789, 138] on span "See More" at bounding box center [787, 141] width 37 height 13
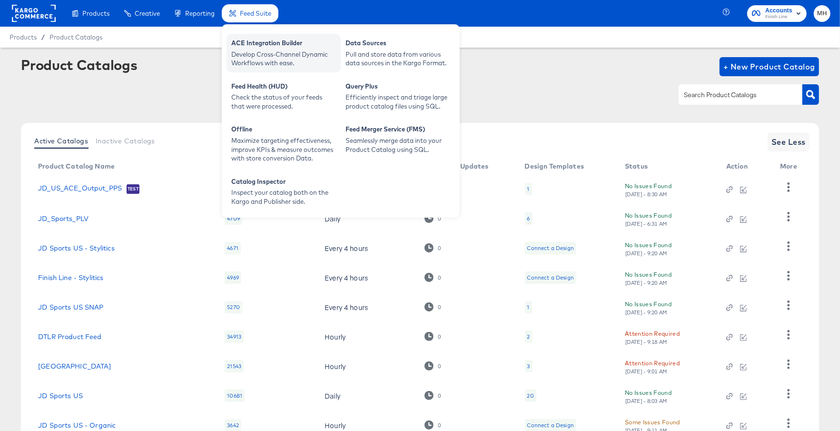
click at [262, 55] on div "Develop Cross-Channel Dynamic Workflows with ease." at bounding box center [283, 59] width 105 height 18
